Goal: Task Accomplishment & Management: Use online tool/utility

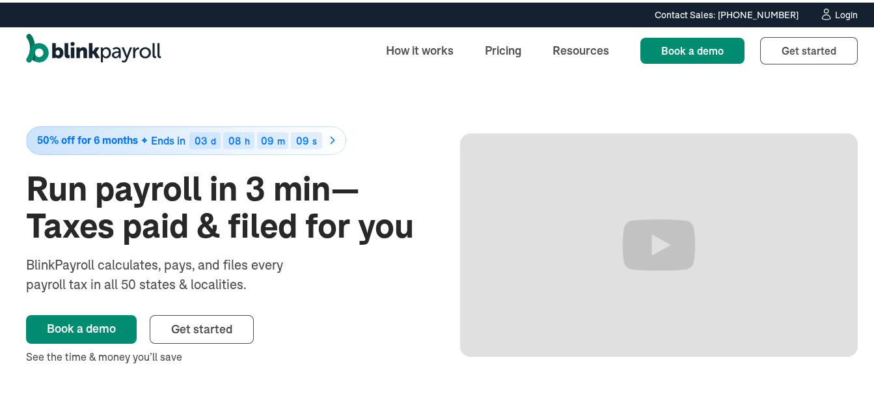
click at [837, 12] on div "Login" at bounding box center [846, 12] width 23 height 9
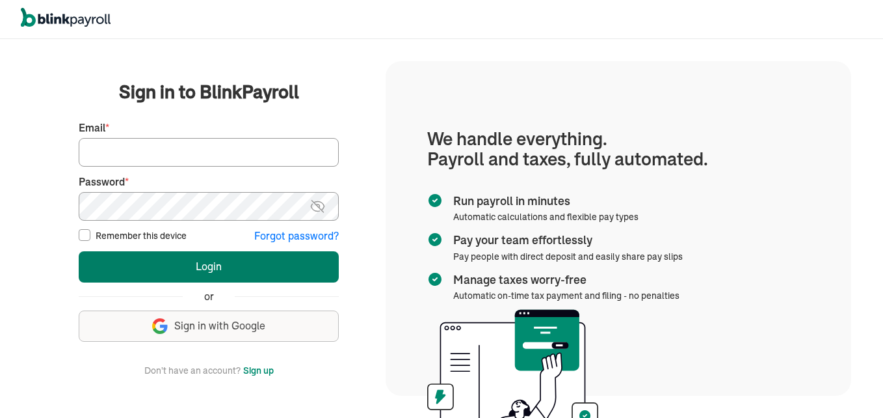
type input "238propertyland@gmail.com"
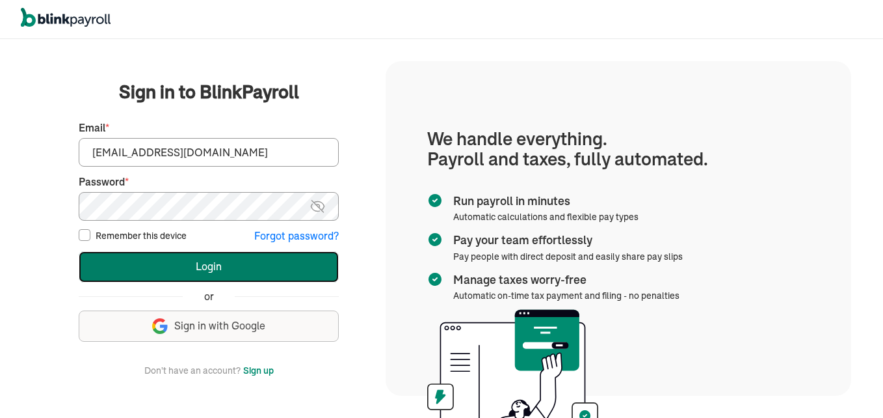
click at [221, 265] on button "Login" at bounding box center [209, 266] width 260 height 31
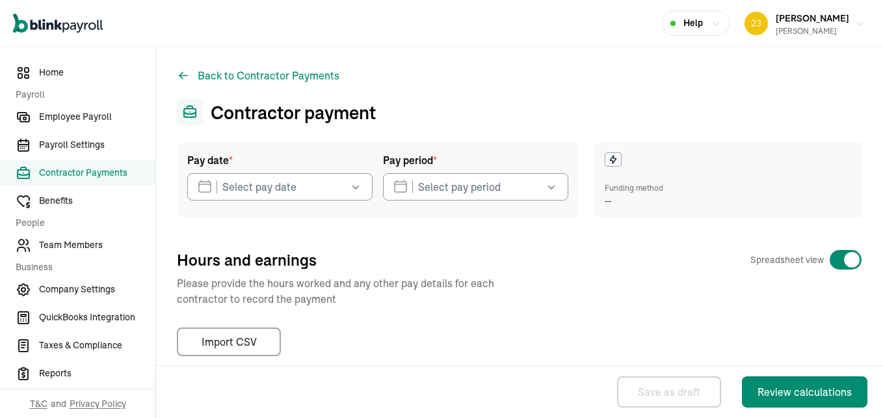
click at [353, 186] on icon "button" at bounding box center [355, 186] width 13 height 13
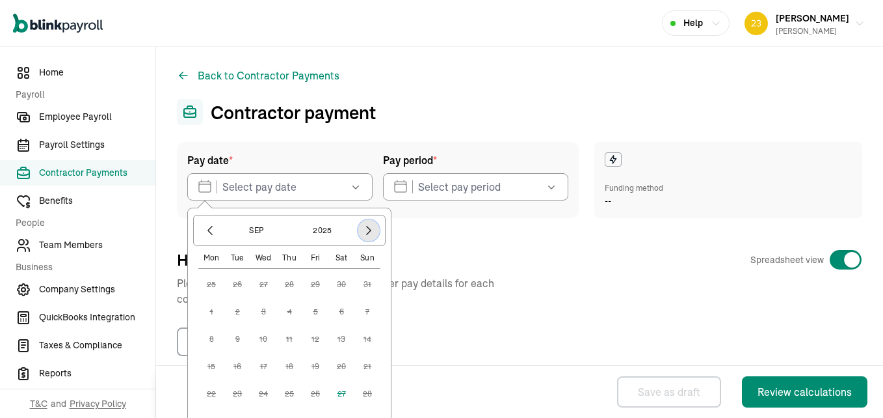
click at [366, 234] on icon "button" at bounding box center [368, 230] width 13 height 13
click at [215, 285] on button "29" at bounding box center [211, 284] width 26 height 26
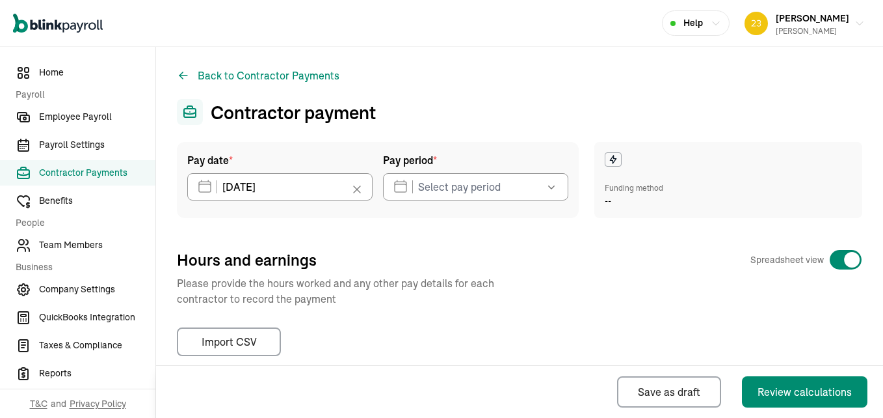
click at [353, 189] on icon at bounding box center [357, 189] width 13 height 13
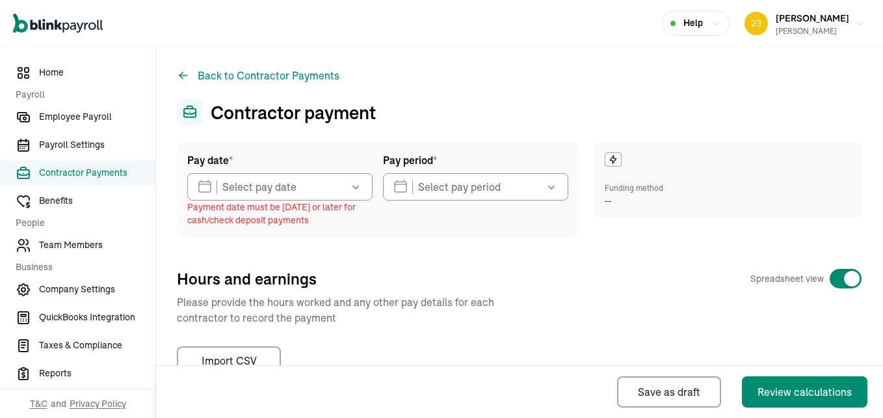
click at [353, 189] on icon "button" at bounding box center [355, 186] width 13 height 13
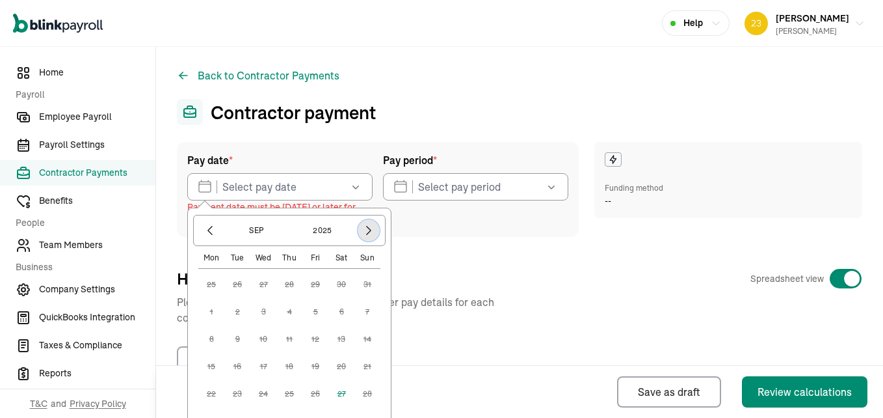
click at [365, 230] on icon "button" at bounding box center [368, 230] width 13 height 13
click at [208, 284] on button "29" at bounding box center [211, 284] width 26 height 26
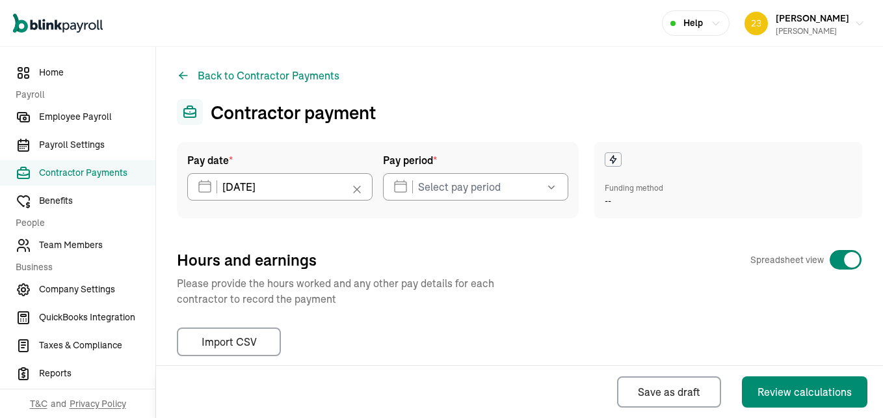
click at [545, 186] on icon "button" at bounding box center [551, 186] width 13 height 13
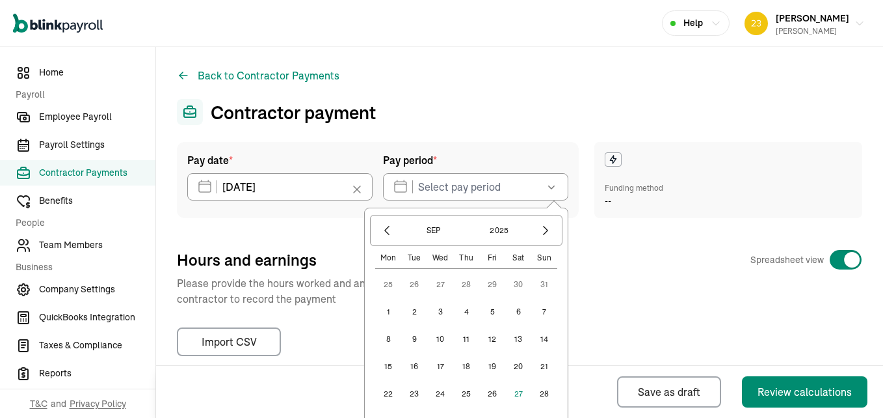
click at [384, 394] on button "22" at bounding box center [388, 394] width 26 height 26
click at [490, 397] on button "26" at bounding box center [492, 394] width 26 height 26
type input "[DATE] ~ [DATE]"
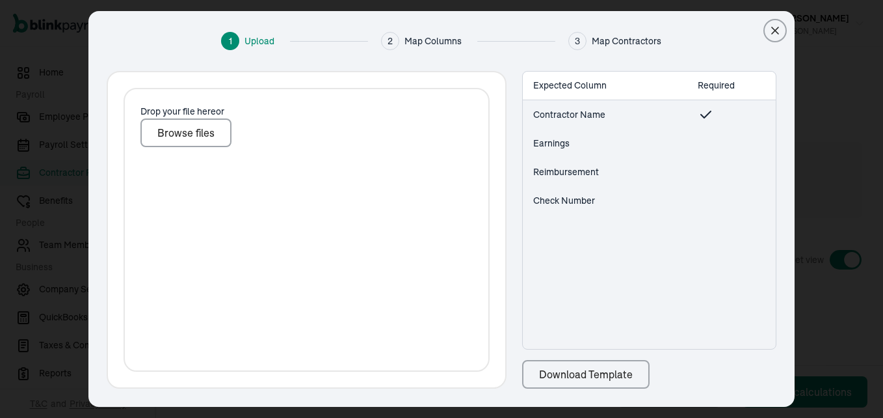
click at [240, 336] on div "Import CSV" at bounding box center [229, 342] width 55 height 16
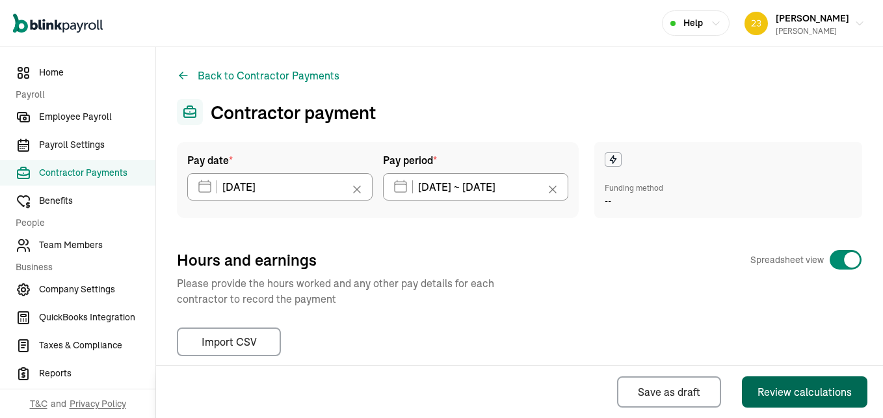
click at [790, 388] on div "Review calculations" at bounding box center [805, 392] width 94 height 16
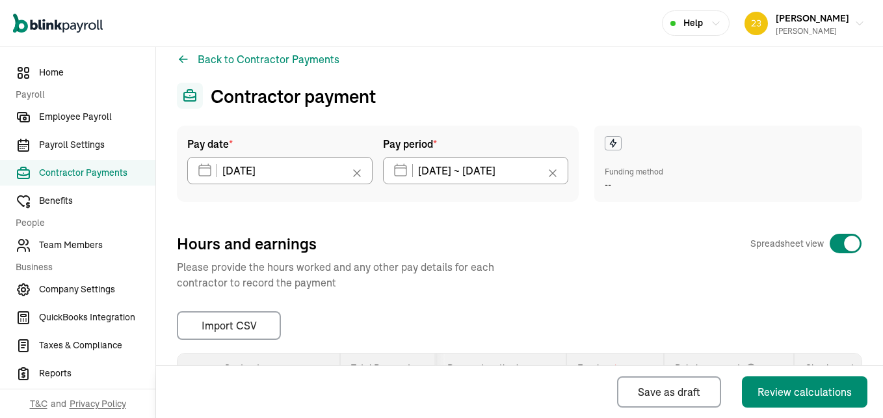
click at [610, 150] on div at bounding box center [613, 143] width 17 height 14
click at [608, 173] on div "Funding method" at bounding box center [634, 172] width 59 height 12
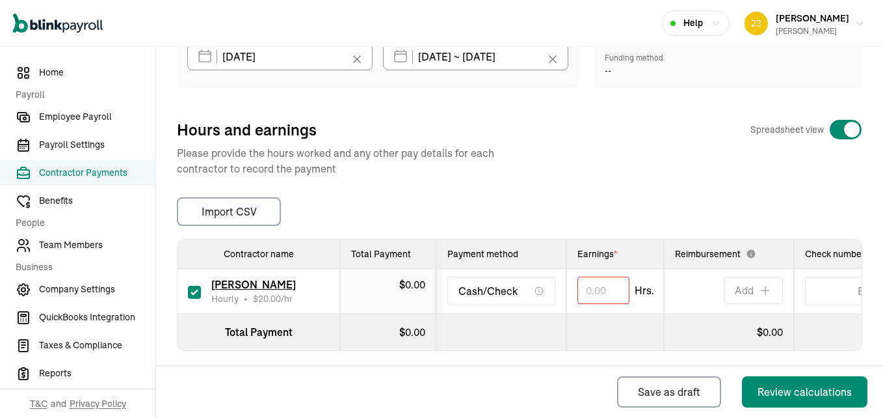
scroll to position [156, 0]
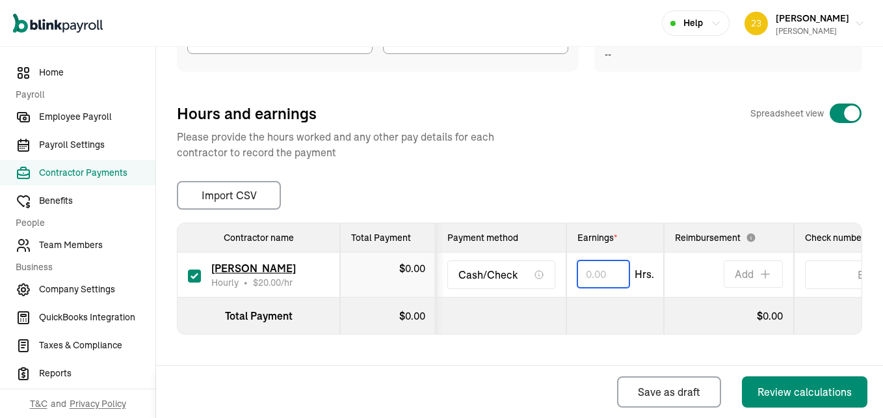
click at [585, 264] on input "text" at bounding box center [604, 273] width 52 height 27
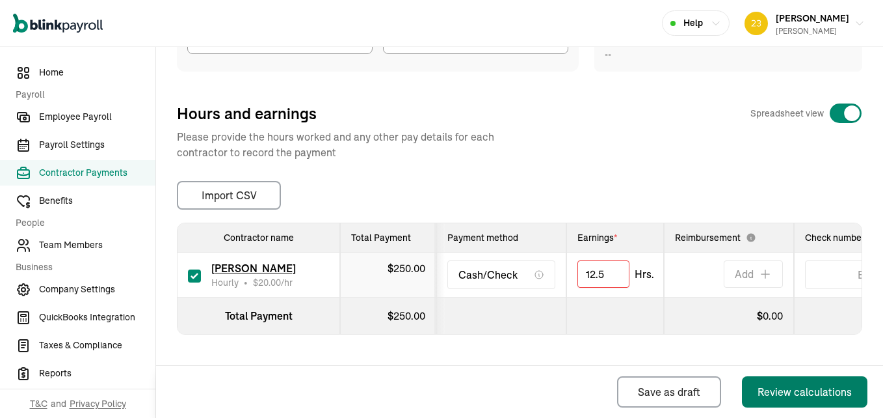
type input "12.50"
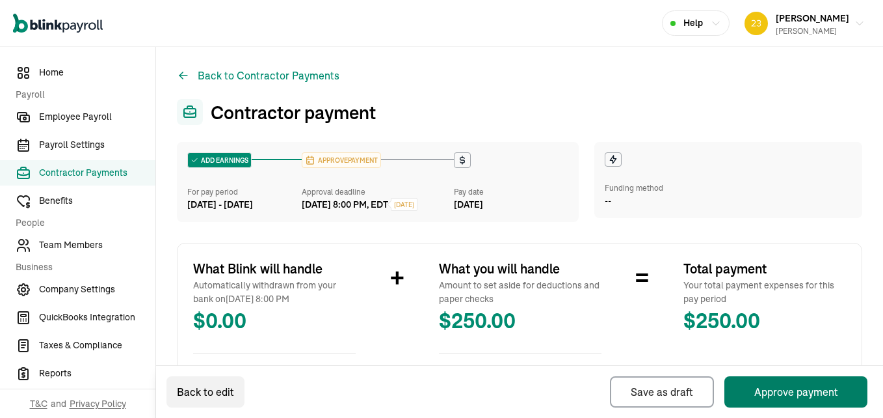
click at [797, 390] on button "Approve payment" at bounding box center [796, 391] width 143 height 31
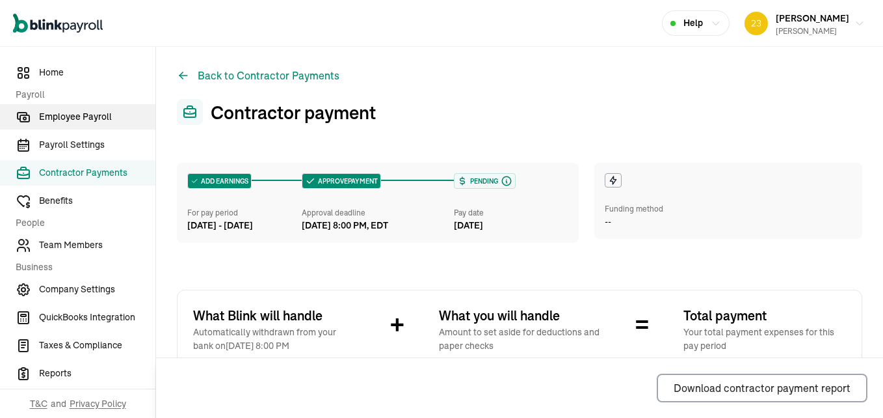
click at [90, 116] on span "Employee Payroll" at bounding box center [97, 117] width 116 height 14
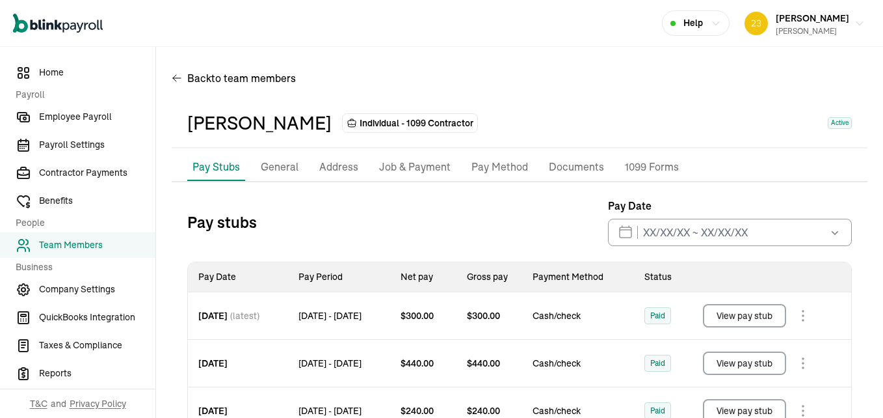
click at [742, 327] on button "View pay stub" at bounding box center [744, 315] width 83 height 23
